Goal: Check status: Check status

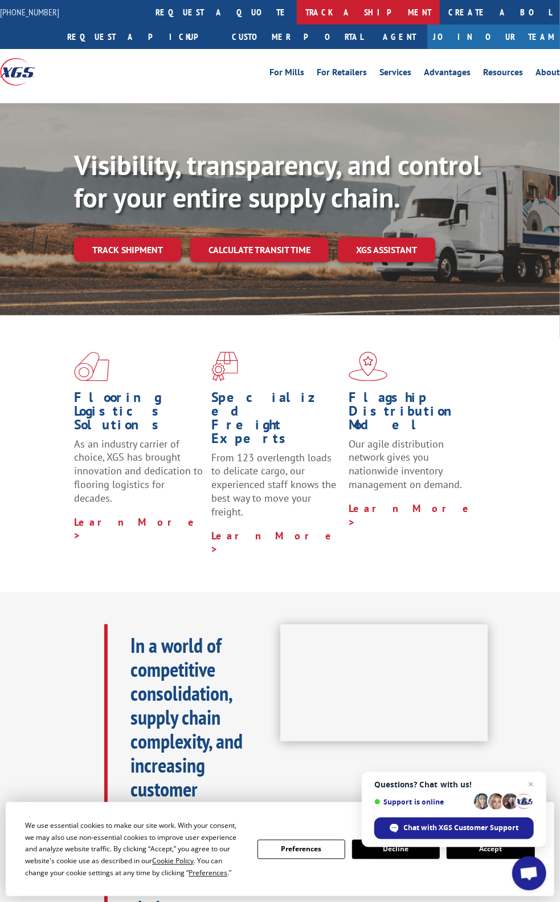
click at [306, 14] on link "track a shipment" at bounding box center [368, 12] width 143 height 25
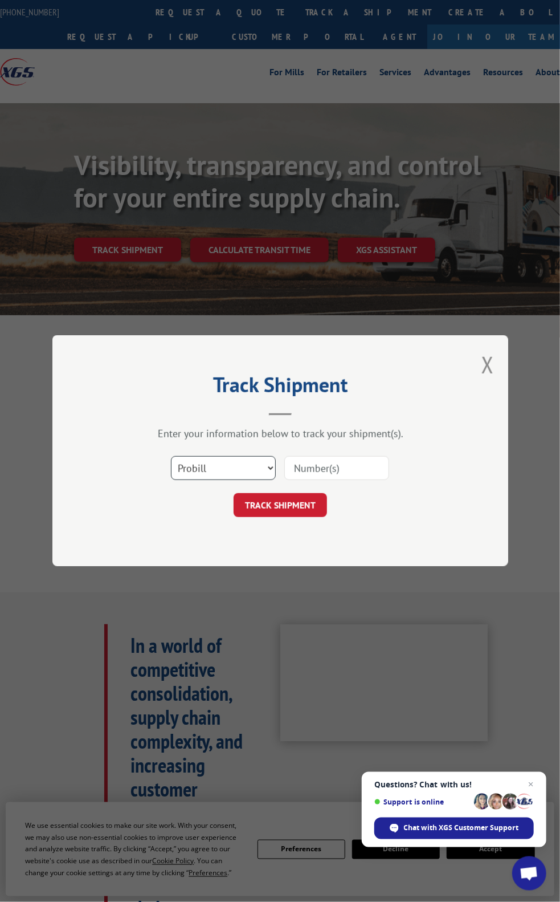
click at [227, 467] on select "Select category... Probill BOL PO" at bounding box center [223, 469] width 105 height 24
click at [261, 475] on select "Select category... Probill BOL PO" at bounding box center [223, 469] width 105 height 24
click at [255, 469] on select "Select category... Probill BOL PO" at bounding box center [223, 469] width 105 height 24
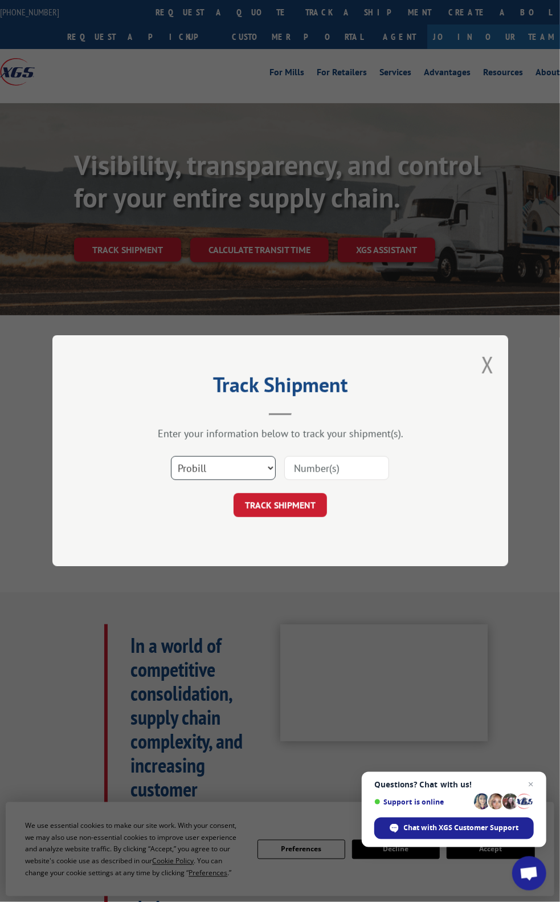
click at [255, 469] on select "Select category... Probill BOL PO" at bounding box center [223, 469] width 105 height 24
click at [301, 467] on input at bounding box center [336, 469] width 105 height 24
type input "16571445"
click button "TRACK SHIPMENT" at bounding box center [280, 506] width 93 height 24
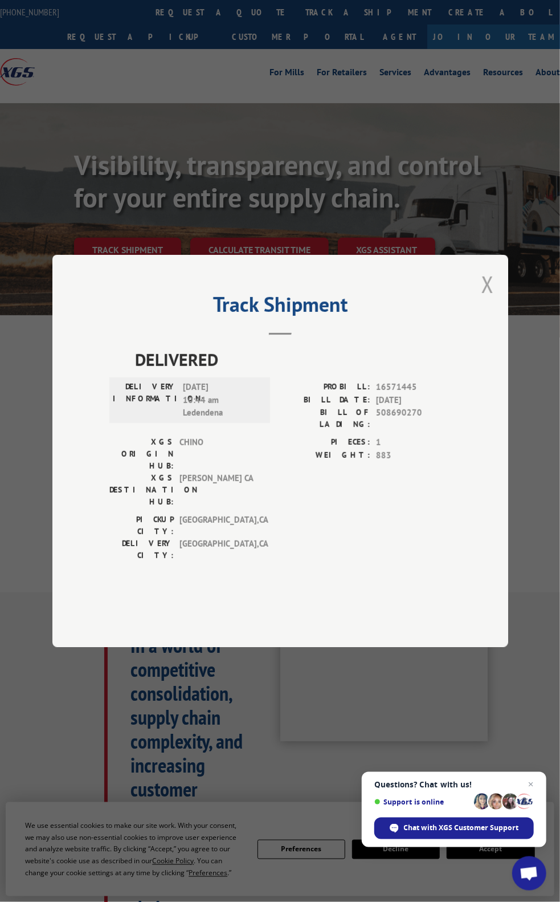
click at [490, 299] on button "Close modal" at bounding box center [488, 284] width 13 height 30
